Goal: Task Accomplishment & Management: Manage account settings

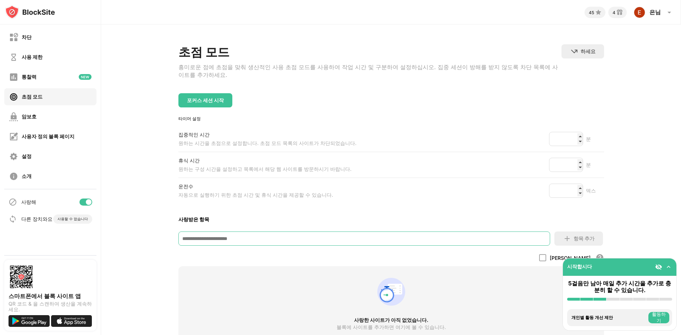
scroll to position [35, 0]
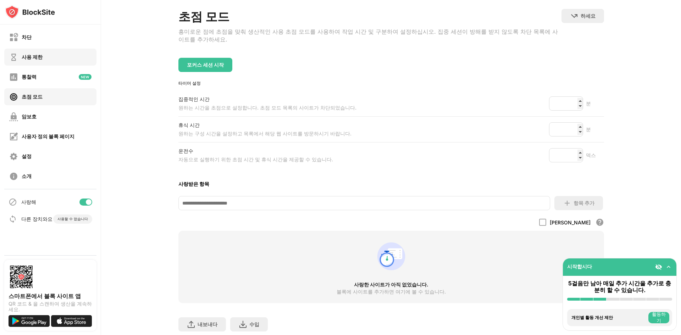
click at [34, 53] on div "사용 제한" at bounding box center [25, 57] width 33 height 9
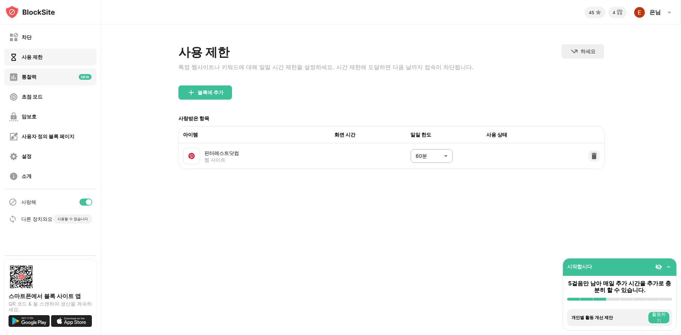
click at [56, 84] on div "통찰력" at bounding box center [50, 76] width 92 height 17
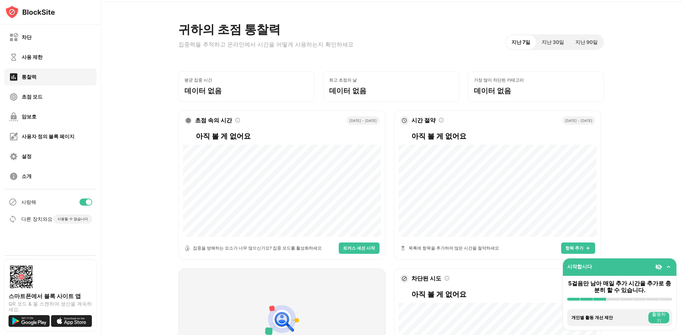
scroll to position [35, 0]
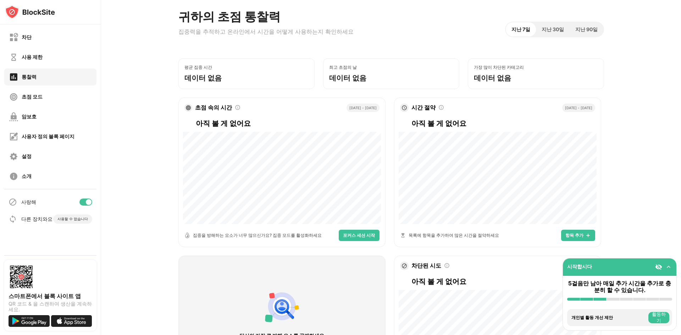
click at [556, 23] on div "지난 7일 지난 30일 지난 90일" at bounding box center [554, 30] width 99 height 16
click at [555, 28] on font "지난 30일" at bounding box center [553, 29] width 22 height 6
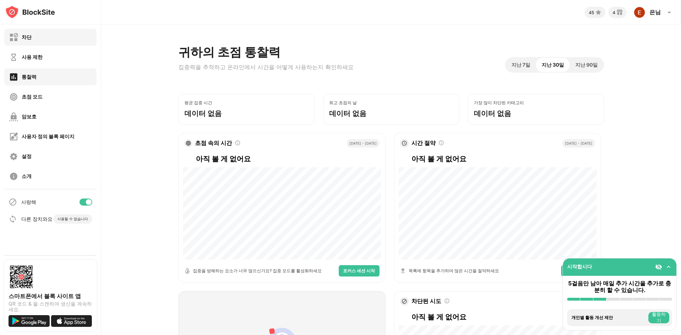
click at [24, 39] on font "차단" at bounding box center [27, 37] width 10 height 6
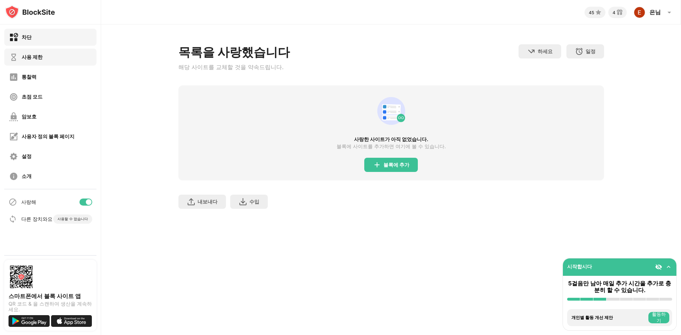
click at [26, 57] on font "사용 제한" at bounding box center [32, 57] width 21 height 6
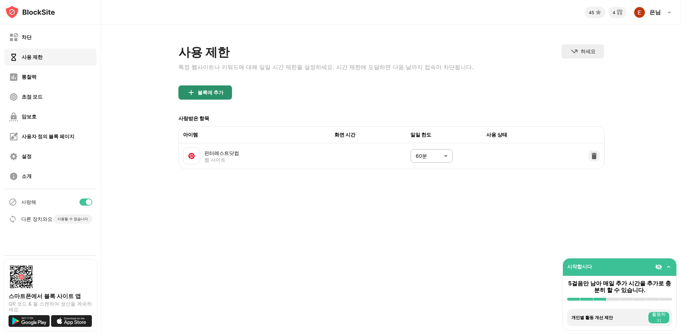
click at [207, 95] on font "블록에 추가" at bounding box center [211, 92] width 26 height 6
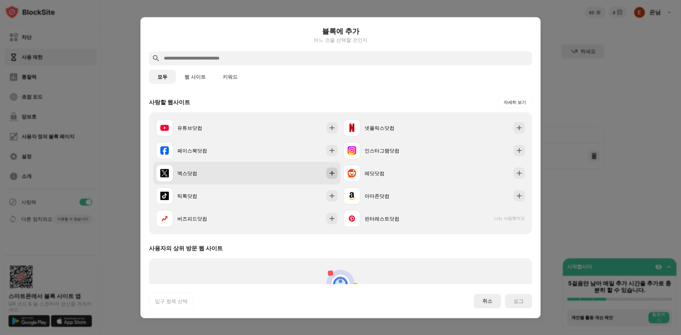
click at [332, 173] on img at bounding box center [331, 173] width 7 height 7
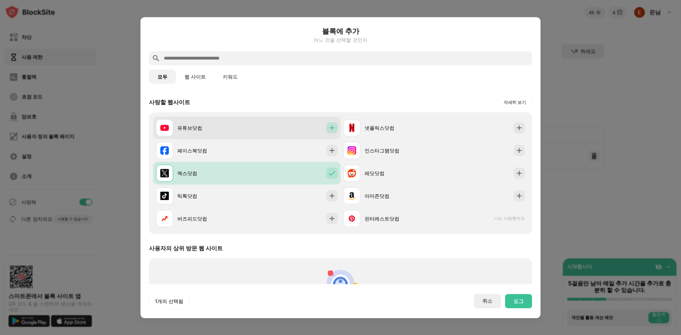
click at [329, 127] on img at bounding box center [331, 127] width 7 height 7
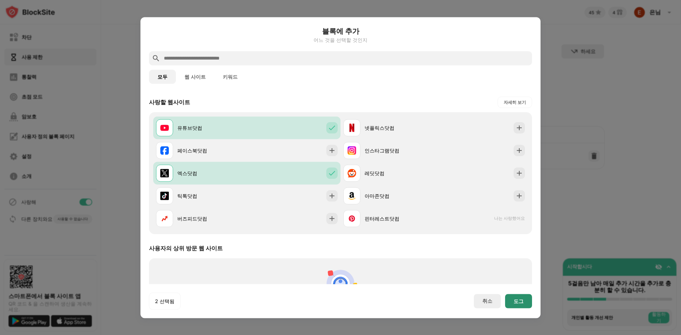
click at [521, 301] on font "도그" at bounding box center [519, 301] width 10 height 6
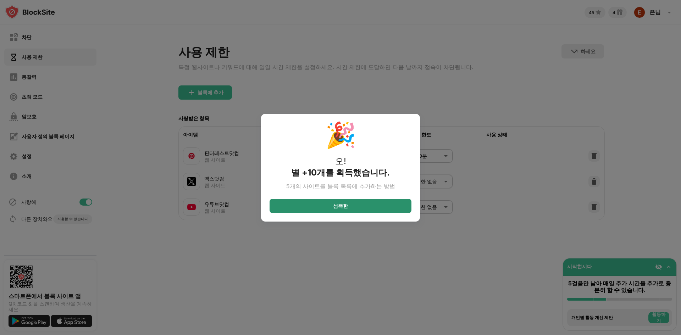
click at [353, 205] on div "섬뜩한" at bounding box center [341, 206] width 142 height 14
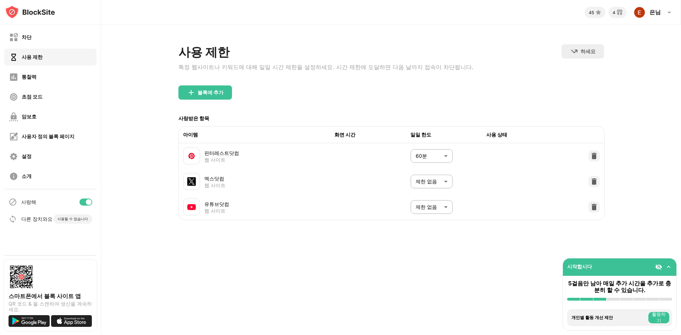
click at [442, 187] on body "차단 사용 제한 통찰력 초점 모드 암보호 사용자 정의 블록 페이지 설정 소개 사랑해 다른 장치와요 사용할 수 없습니다 스마트폰에서 블록 사이트…" at bounding box center [340, 167] width 681 height 335
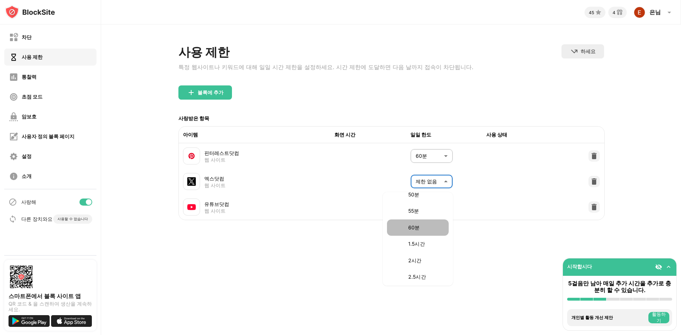
click at [420, 226] on p "60분" at bounding box center [426, 228] width 36 height 8
type input "**"
click at [436, 208] on body "차단 사용 제한 통찰력 초점 모드 암보호 사용자 정의 블록 페이지 설정 소개 사랑해 다른 장치와요 사용할 수 없습니다 스마트폰에서 블록 사이트…" at bounding box center [340, 167] width 681 height 335
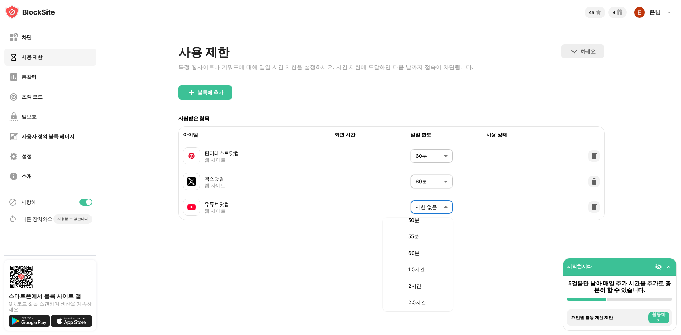
click at [418, 251] on font "60분" at bounding box center [413, 253] width 11 height 6
type input "**"
click at [298, 103] on div "블록에 추가" at bounding box center [391, 98] width 426 height 26
click at [69, 99] on div "초점 모드" at bounding box center [50, 96] width 92 height 17
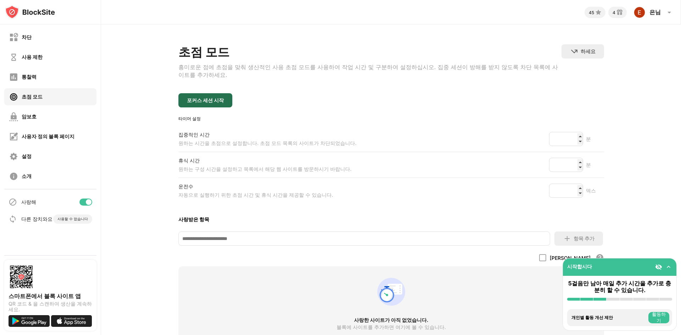
click at [219, 100] on div "포커스 세션 시작" at bounding box center [205, 100] width 54 height 14
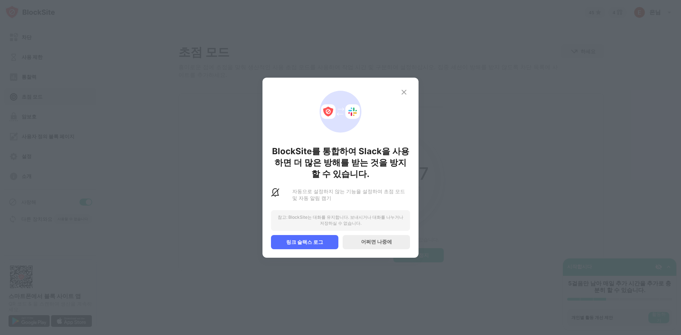
click at [414, 82] on div "BlockSite를 통합하여 Slack을 사용하면 더 많은 방해를 받는 것을 방지할 수 있습니다. 자동으로 설정하지 않는 기능을 설정하여 초점…" at bounding box center [340, 168] width 156 height 180
click at [403, 88] on img at bounding box center [404, 92] width 9 height 9
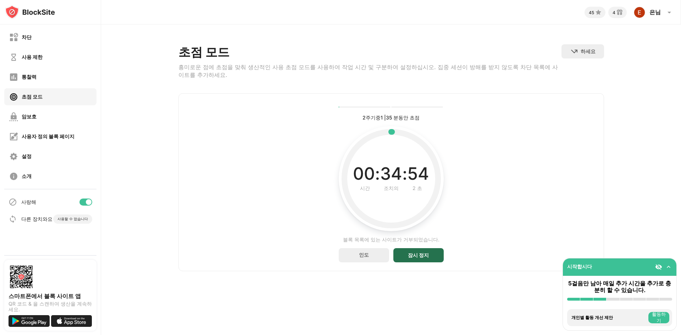
click at [410, 253] on div "잠시 정지" at bounding box center [418, 255] width 50 height 14
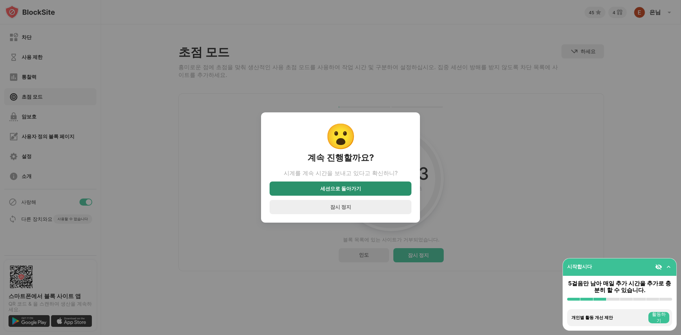
click at [340, 191] on font "세션으로 돌아가기" at bounding box center [340, 188] width 41 height 6
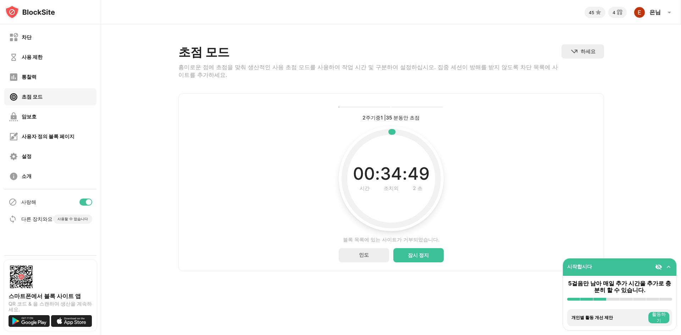
click at [670, 267] on img at bounding box center [668, 267] width 7 height 7
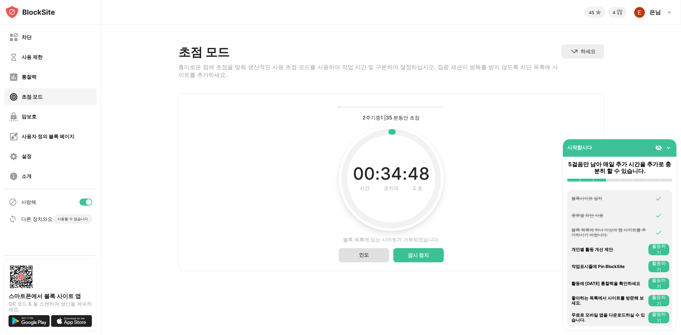
click at [362, 258] on font "인도" at bounding box center [364, 255] width 10 height 6
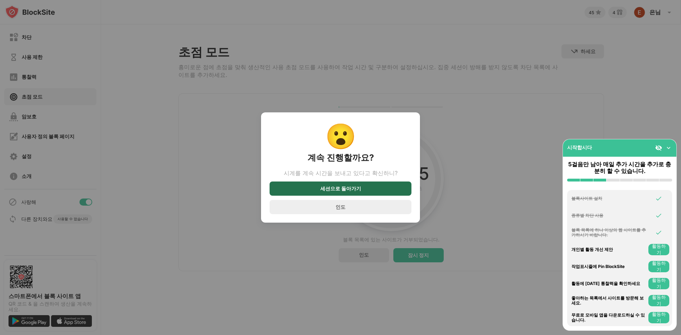
click at [344, 194] on div "세션으로 돌아가기" at bounding box center [341, 189] width 142 height 14
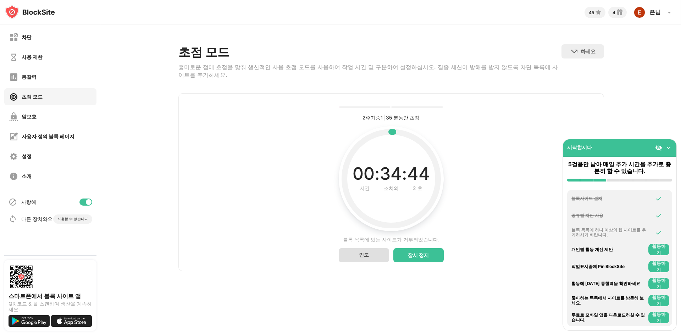
click at [370, 255] on div "인도" at bounding box center [364, 255] width 50 height 14
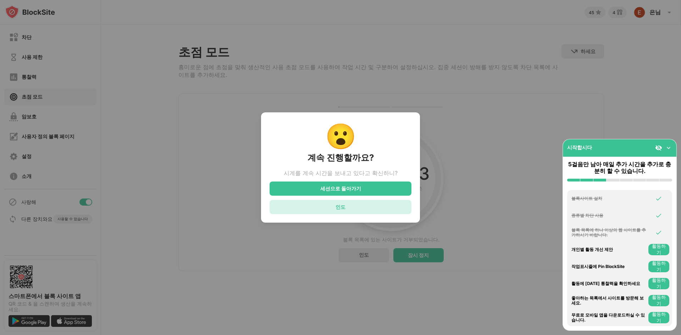
click at [351, 214] on div "인도" at bounding box center [341, 207] width 142 height 14
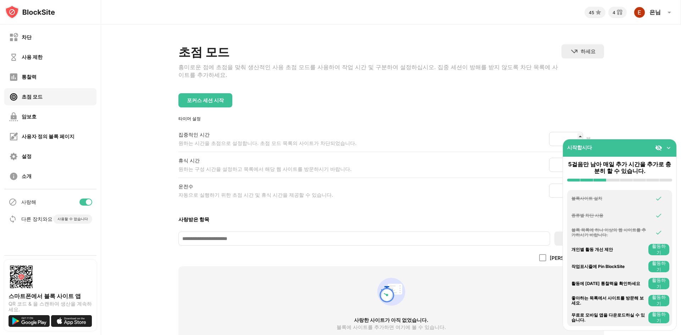
click at [669, 150] on img at bounding box center [668, 147] width 7 height 7
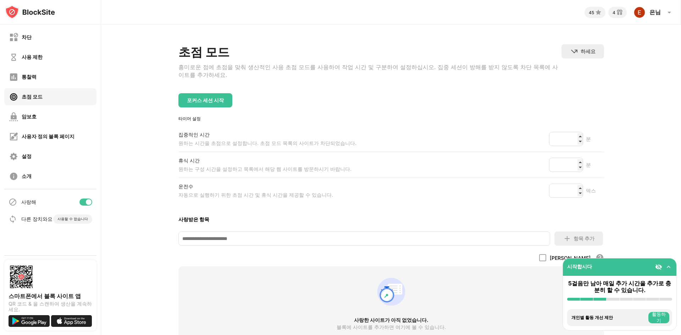
click at [188, 138] on font "집중적인 시간" at bounding box center [193, 135] width 31 height 6
click at [574, 242] on font "항목 추가" at bounding box center [584, 239] width 21 height 6
click at [490, 246] on input at bounding box center [364, 239] width 372 height 14
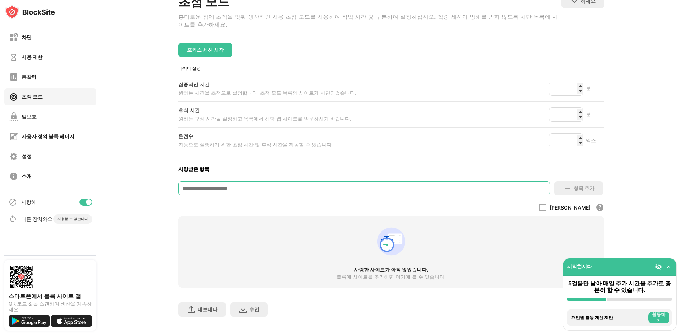
scroll to position [67, 0]
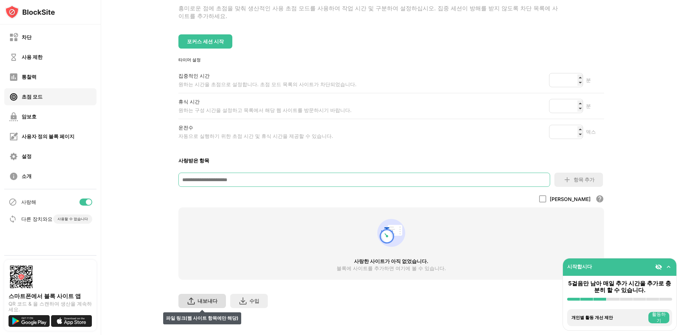
click at [207, 298] on font "내보내다" at bounding box center [208, 301] width 20 height 6
click at [285, 245] on div "사랑한 사이트가 아직 없었습니다. 블록에 사이트를 추가하면 여기에 볼 수 있습니다." at bounding box center [391, 243] width 426 height 72
click at [248, 177] on input at bounding box center [364, 180] width 372 height 14
paste input "**********"
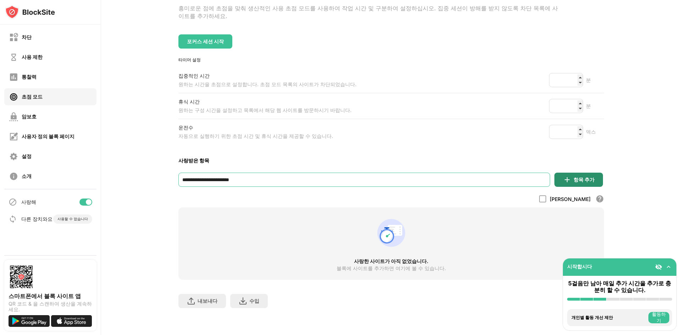
type input "**********"
click at [574, 177] on font "항목 추가" at bounding box center [584, 180] width 21 height 6
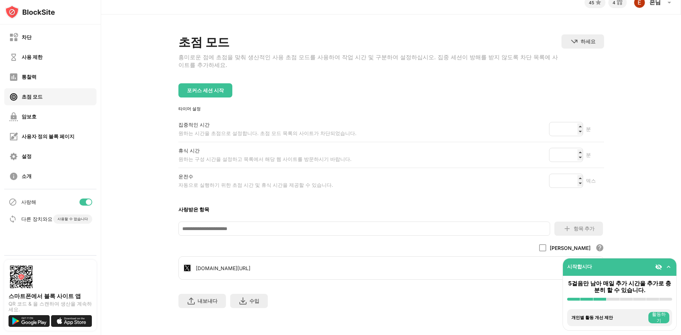
click at [351, 206] on div "사랑받은 항목" at bounding box center [391, 209] width 426 height 7
click at [246, 223] on input at bounding box center [364, 229] width 372 height 14
paste input "**********"
type input "**********"
click at [569, 226] on div "항목 추가" at bounding box center [578, 229] width 49 height 14
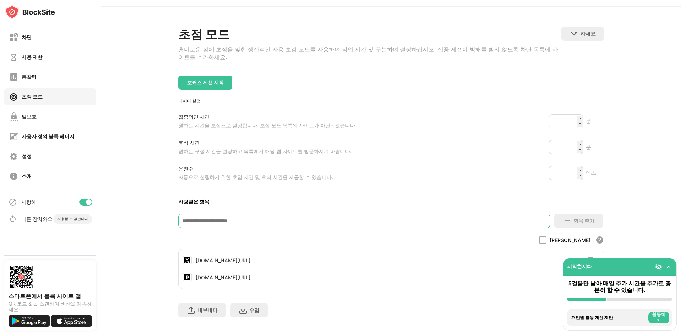
click at [229, 221] on input at bounding box center [364, 221] width 372 height 14
paste input "**********"
type input "**********"
click at [575, 223] on font "항목 추가" at bounding box center [584, 221] width 21 height 6
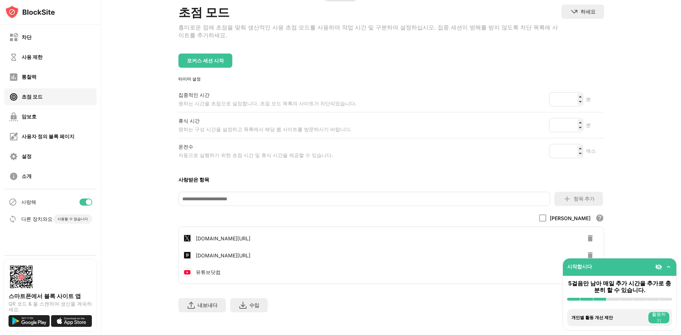
scroll to position [52, 0]
